Goal: Task Accomplishment & Management: Use online tool/utility

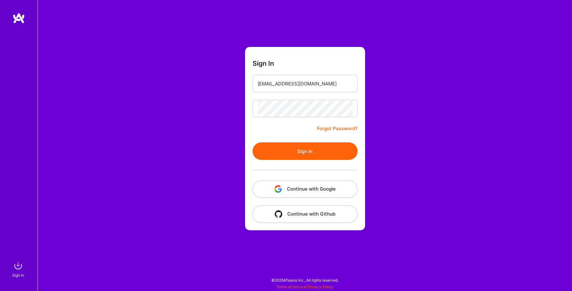
click at [286, 155] on button "Sign In" at bounding box center [305, 151] width 105 height 18
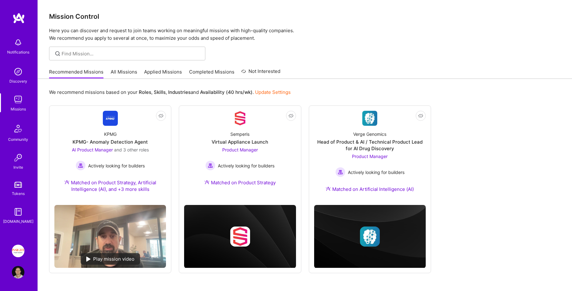
click at [19, 250] on img at bounding box center [18, 251] width 13 height 13
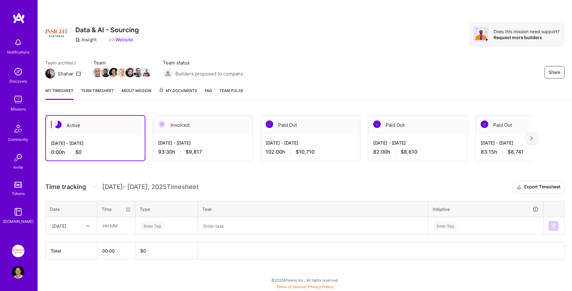
click at [15, 257] on link "Insight Partners: Data & AI - Sourcing" at bounding box center [18, 251] width 16 height 13
click at [102, 91] on link "Team timesheet" at bounding box center [97, 93] width 33 height 13
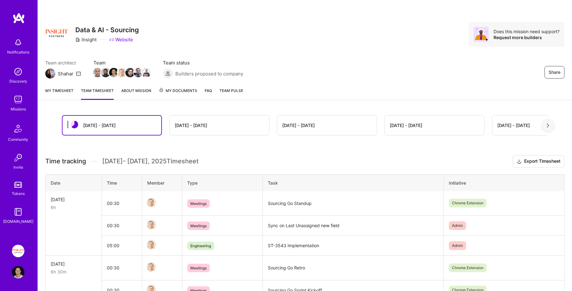
click at [215, 125] on div "Aug 1 - Aug 15" at bounding box center [219, 125] width 99 height 20
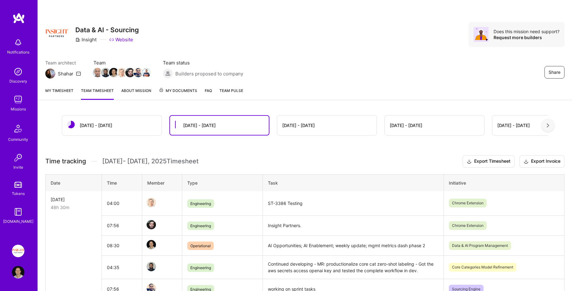
click at [58, 89] on link "My timesheet" at bounding box center [59, 93] width 28 height 13
